Goal: Task Accomplishment & Management: Manage account settings

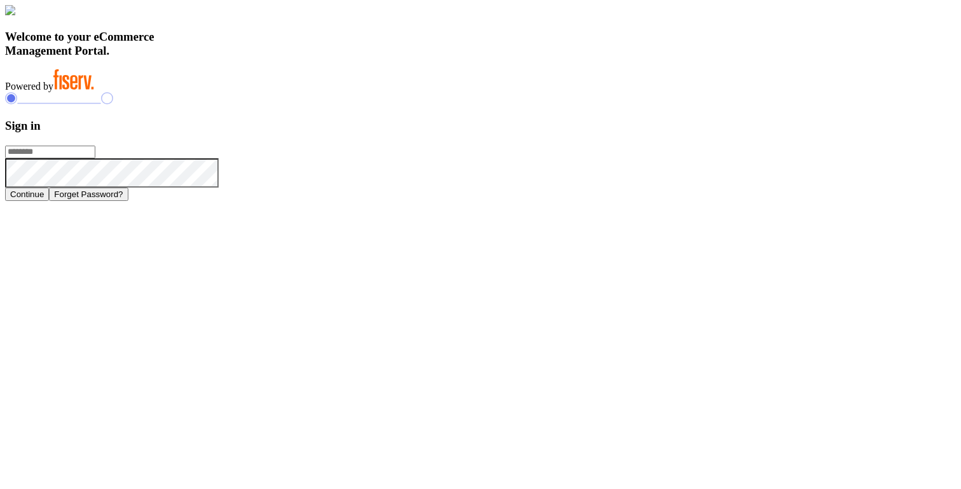
type input "**********"
click at [15, 15] on img at bounding box center [10, 10] width 10 height 10
click at [500, 92] on div "Welcome to your eCommerce Management Portal. Powered by" at bounding box center [480, 48] width 951 height 87
type input "**********"
click at [688, 133] on h3 "Sign in" at bounding box center [480, 126] width 951 height 14
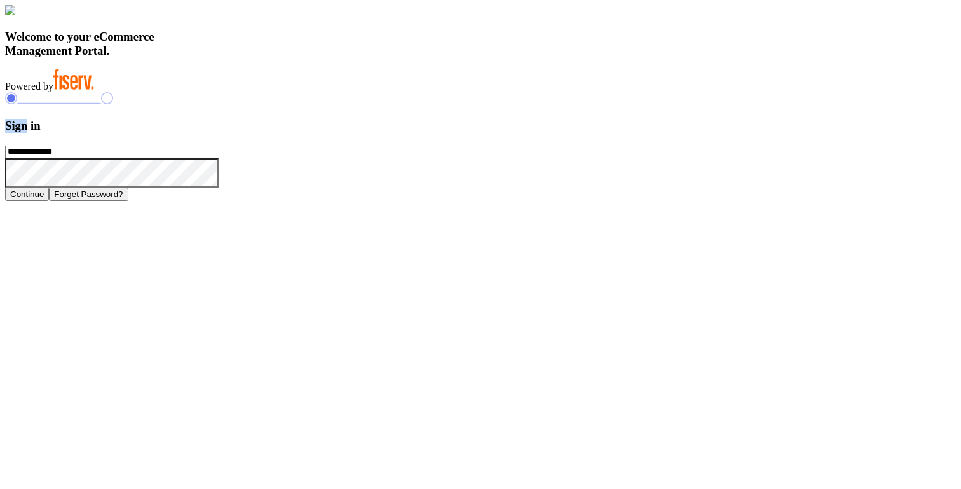
click at [688, 133] on h3 "Sign in" at bounding box center [480, 126] width 951 height 14
click at [392, 58] on h3 "Welcome to your eCommerce Management Portal." at bounding box center [480, 44] width 951 height 28
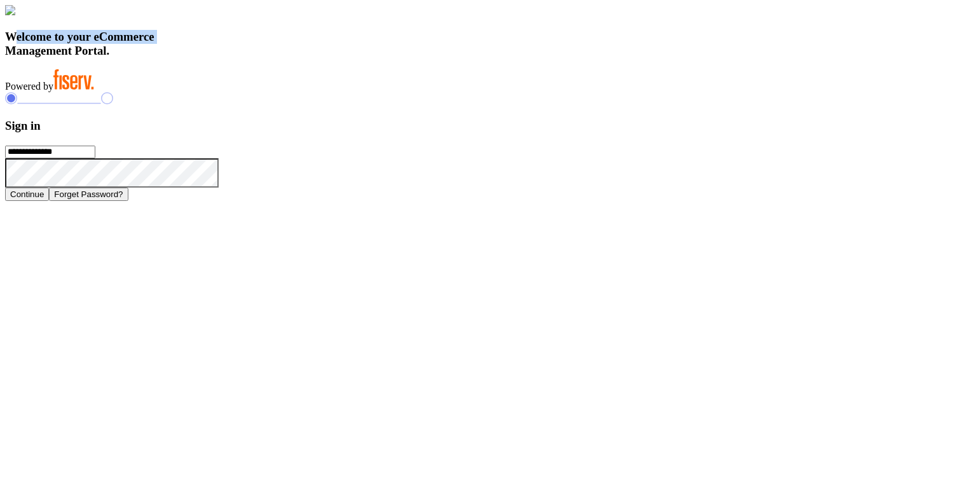
click at [392, 58] on h3 "Welcome to your eCommerce Management Portal." at bounding box center [480, 44] width 951 height 28
click at [49, 201] on button "Continue" at bounding box center [27, 193] width 44 height 13
click at [751, 92] on div "**********" at bounding box center [480, 146] width 951 height 109
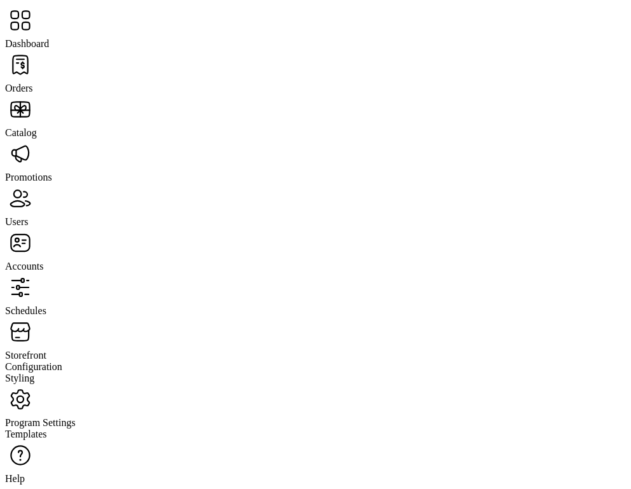
click at [46, 305] on span "Schedules" at bounding box center [25, 310] width 41 height 11
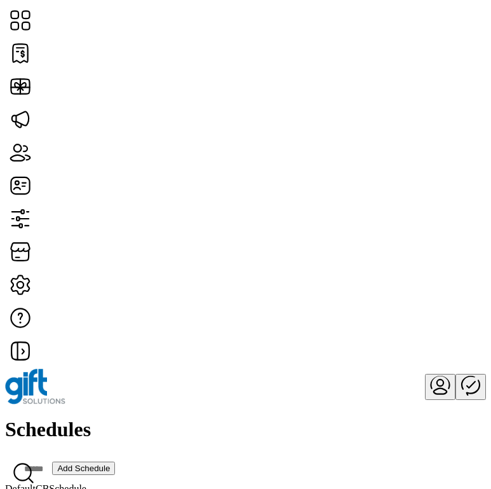
click at [86, 483] on span "DefaultCBSchedule" at bounding box center [45, 488] width 81 height 11
copy span "DefaultCBSchedule"
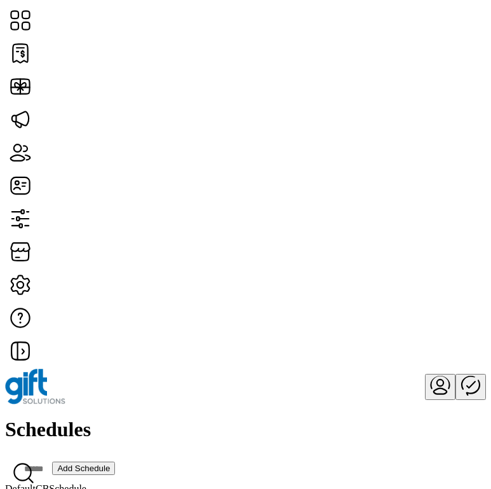
copy div "Default Schedule"
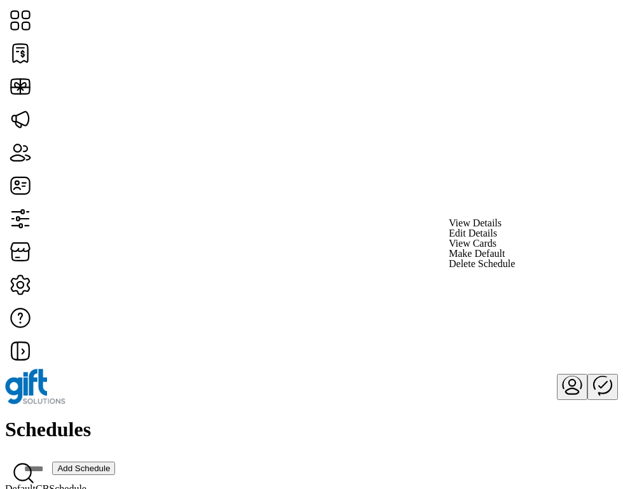
click at [501, 228] on span "View Details" at bounding box center [475, 223] width 53 height 10
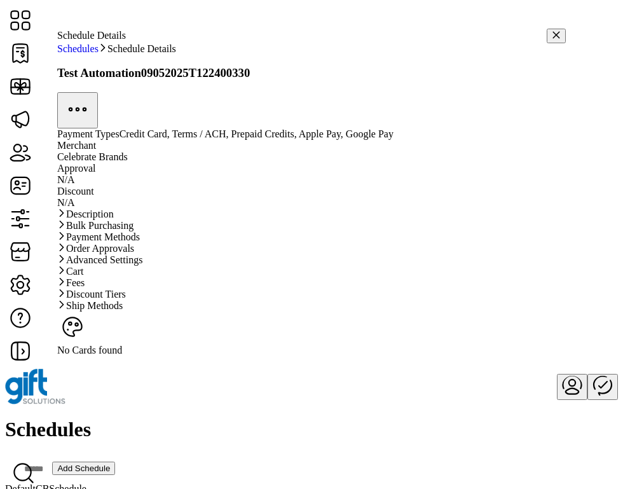
click at [553, 31] on icon "button" at bounding box center [556, 34] width 7 height 7
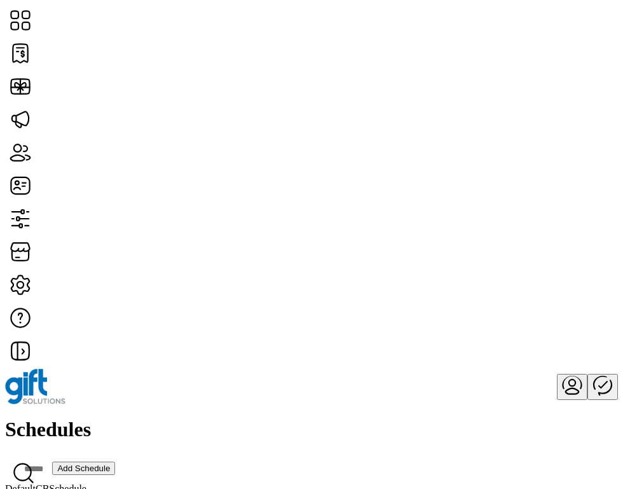
scroll to position [254, 0]
click at [343, 418] on div "Schedules Add Schedule" at bounding box center [311, 450] width 613 height 65
click at [347, 418] on div "Schedules Add Schedule" at bounding box center [311, 450] width 613 height 65
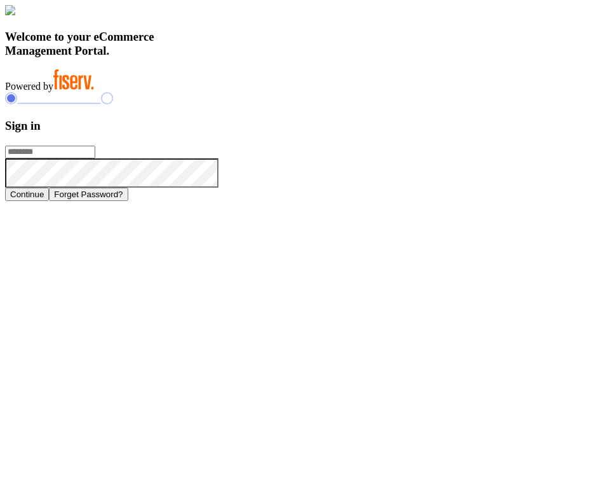
type input "**********"
click at [49, 201] on button "Continue" at bounding box center [27, 193] width 44 height 13
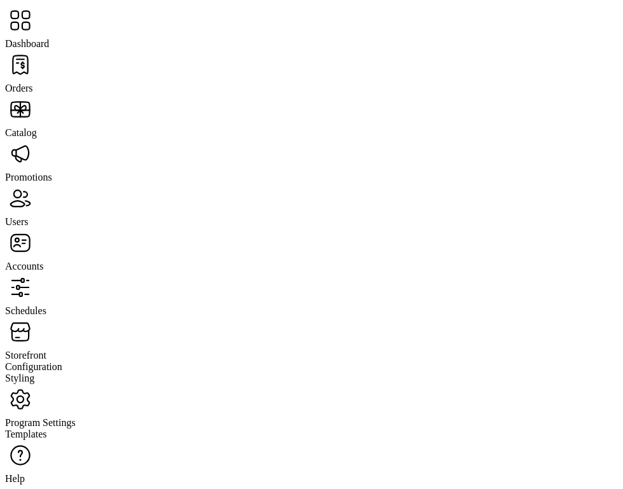
click at [46, 305] on span "Schedules" at bounding box center [25, 310] width 41 height 11
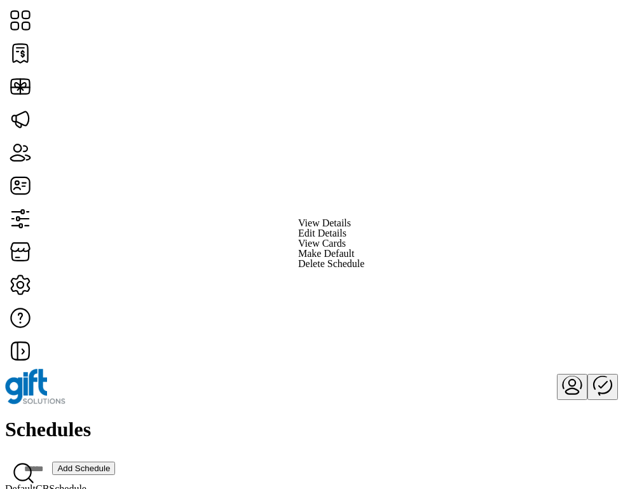
click at [364, 269] on span "Delete Schedule" at bounding box center [331, 264] width 66 height 10
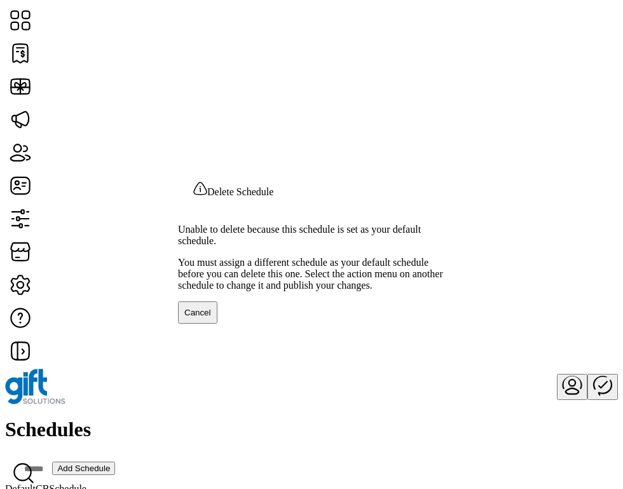
click at [211, 317] on span "Cancel" at bounding box center [197, 313] width 27 height 10
